Goal: Find specific page/section: Find specific page/section

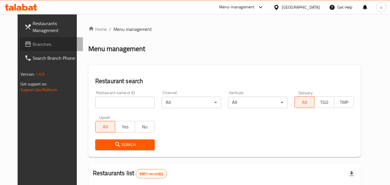
click at [25, 42] on icon at bounding box center [28, 44] width 6 height 5
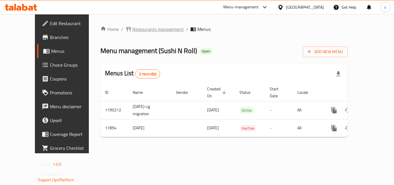
click at [147, 29] on span "Restaurants management" at bounding box center [157, 29] width 51 height 7
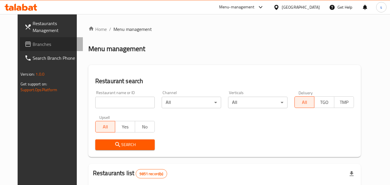
click at [33, 44] on span "Branches" at bounding box center [56, 44] width 46 height 7
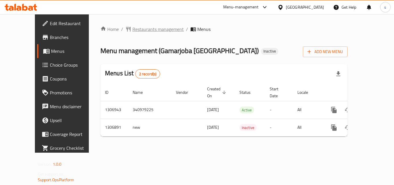
click at [156, 31] on span "Restaurants management" at bounding box center [157, 29] width 51 height 7
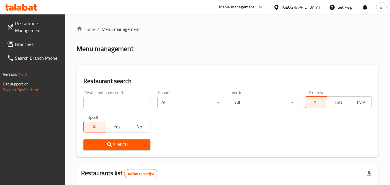
click at [29, 42] on span "Branches" at bounding box center [38, 44] width 46 height 7
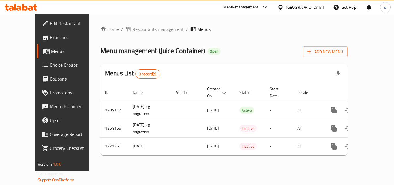
click at [142, 27] on span "Restaurants management" at bounding box center [157, 29] width 51 height 7
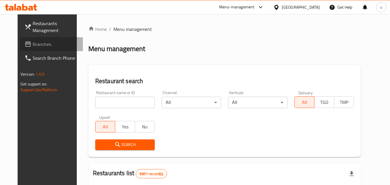
click at [33, 41] on span "Branches" at bounding box center [56, 44] width 46 height 7
